Goal: Information Seeking & Learning: Learn about a topic

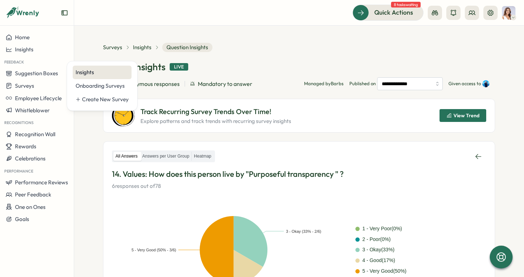
click at [89, 73] on div "Insights" at bounding box center [102, 72] width 53 height 8
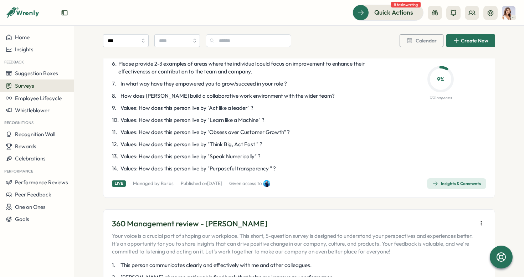
scroll to position [1516, 0]
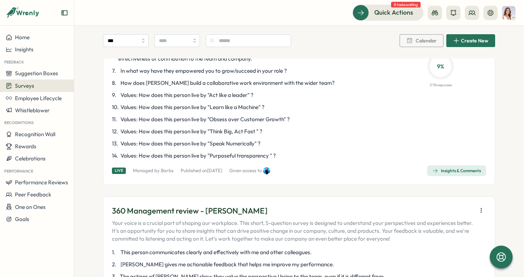
click at [449, 168] on div "Insights & Comments" at bounding box center [457, 171] width 49 height 6
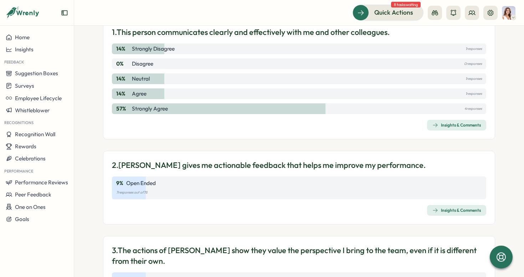
scroll to position [88, 0]
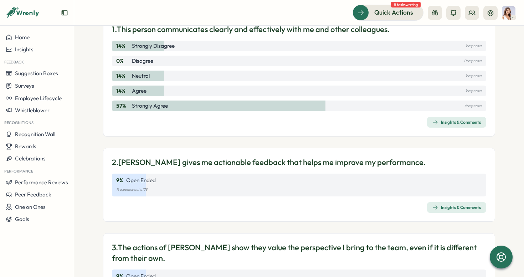
click at [464, 208] on div "Insights & Comments" at bounding box center [457, 208] width 49 height 6
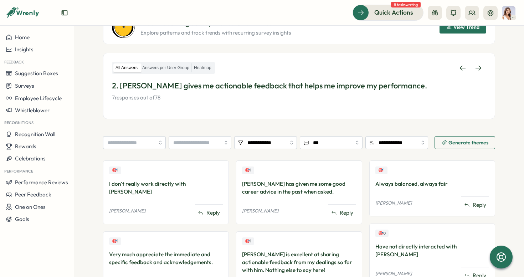
scroll to position [88, 0]
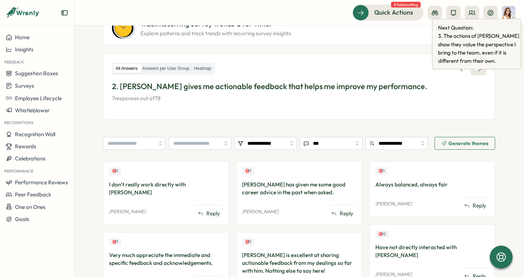
click at [473, 75] on link at bounding box center [479, 68] width 16 height 13
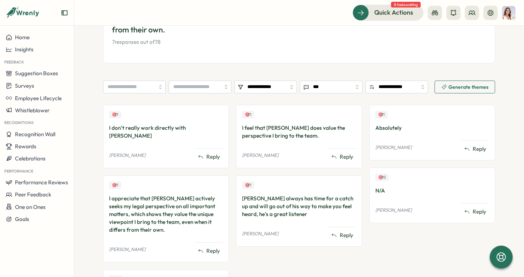
scroll to position [124, 0]
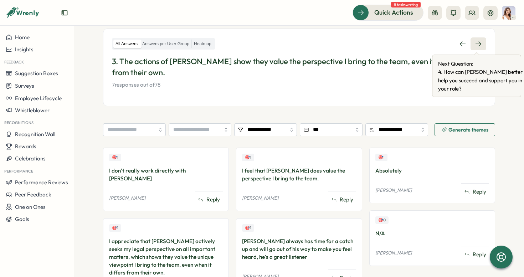
click at [480, 49] on link at bounding box center [479, 43] width 16 height 13
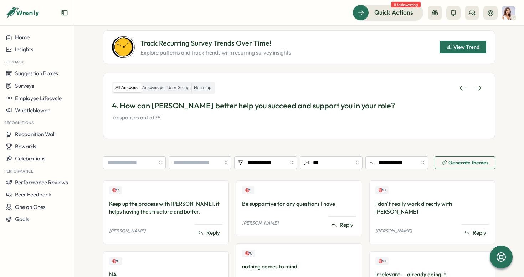
scroll to position [66, 0]
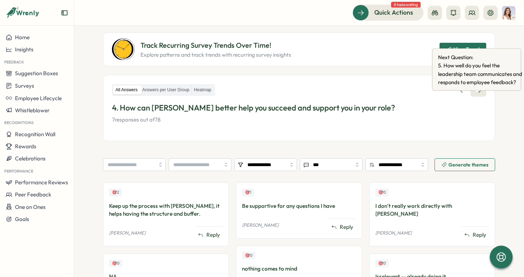
click at [478, 94] on icon at bounding box center [478, 90] width 7 height 7
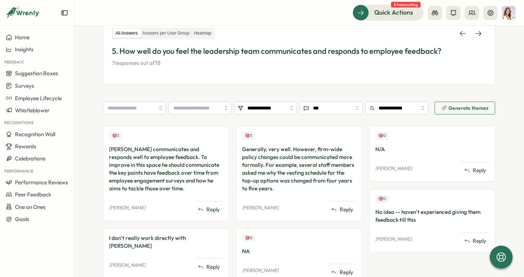
scroll to position [105, 0]
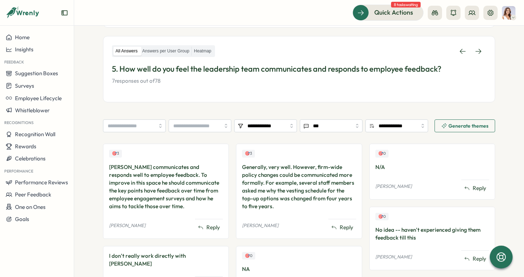
click at [485, 52] on div "All Answers Answers per User Group Heatmap 5. How well do you feel the leadersh…" at bounding box center [299, 69] width 392 height 67
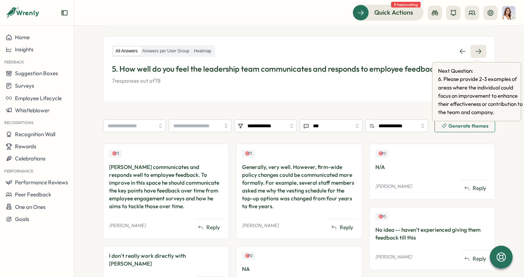
click at [480, 51] on link at bounding box center [479, 51] width 16 height 13
